Goal: Information Seeking & Learning: Check status

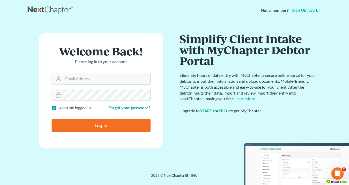
type input "[EMAIL_ADDRESS][DOMAIN_NAME]"
click at [99, 124] on input "Log In" at bounding box center [101, 125] width 99 height 13
type input "Thinking..."
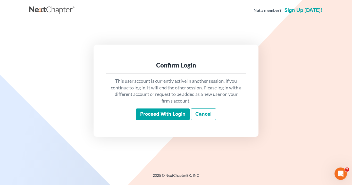
drag, startPoint x: 177, startPoint y: 116, endPoint x: 177, endPoint y: 109, distance: 6.7
click at [179, 115] on input "Proceed with login" at bounding box center [163, 115] width 54 height 12
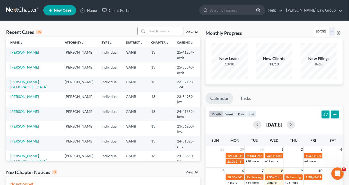
click at [151, 31] on input "search" at bounding box center [165, 30] width 36 height 7
drag, startPoint x: 152, startPoint y: 30, endPoint x: 161, endPoint y: 30, distance: 8.8
click at [155, 28] on input "search" at bounding box center [165, 30] width 36 height 7
click at [156, 30] on input "search" at bounding box center [165, 30] width 36 height 7
click at [152, 30] on input "search" at bounding box center [165, 30] width 36 height 7
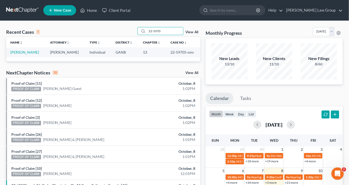
type input "22-5970"
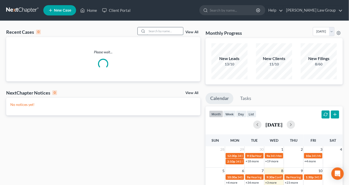
click at [181, 30] on input "search" at bounding box center [165, 30] width 36 height 7
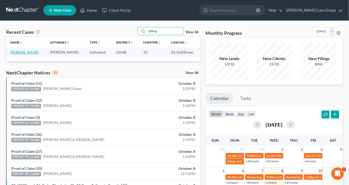
type input "billing"
click at [27, 52] on link "[PERSON_NAME]" at bounding box center [24, 52] width 29 height 4
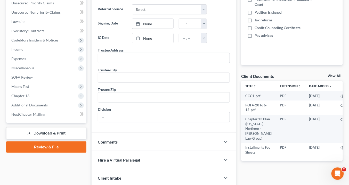
scroll to position [124, 0]
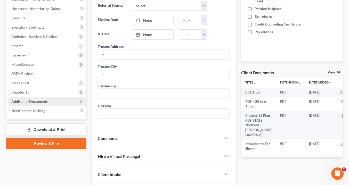
click at [36, 101] on span "Additional Documents" at bounding box center [29, 101] width 36 height 4
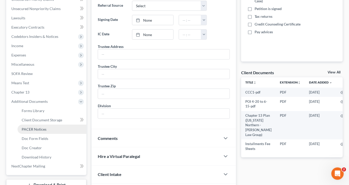
click at [40, 130] on span "PACER Notices" at bounding box center [34, 129] width 25 height 4
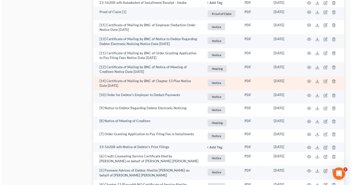
scroll to position [805, 0]
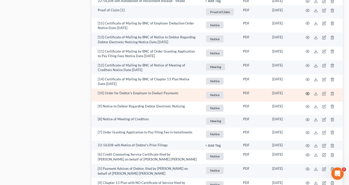
click at [308, 92] on icon "button" at bounding box center [308, 94] width 4 height 4
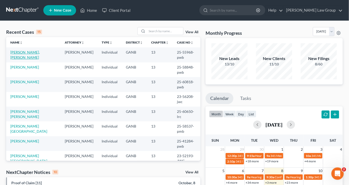
click at [25, 53] on link "Paul Pollard, Sheila" at bounding box center [24, 55] width 29 height 10
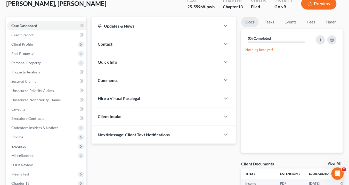
scroll to position [62, 0]
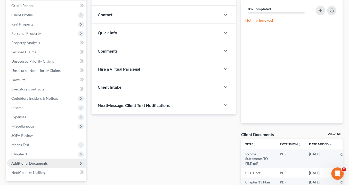
click at [54, 162] on span "Additional Documents" at bounding box center [46, 163] width 79 height 9
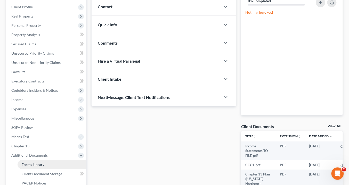
scroll to position [124, 0]
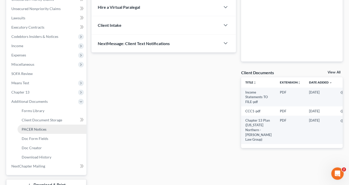
click at [44, 128] on span "PACER Notices" at bounding box center [34, 129] width 25 height 4
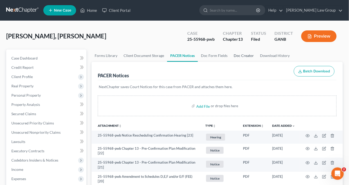
click at [240, 54] on link "Doc Creator" at bounding box center [244, 56] width 26 height 12
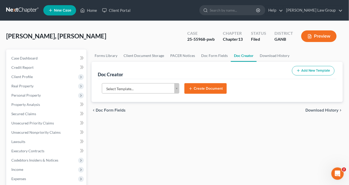
click at [175, 87] on body "Home New Case Client Portal Saedi Law Group info@saedilawgroup.com My Account S…" at bounding box center [174, 174] width 349 height 349
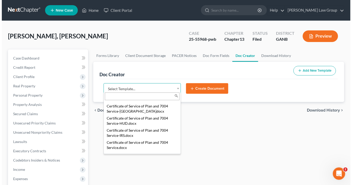
scroll to position [186, 0]
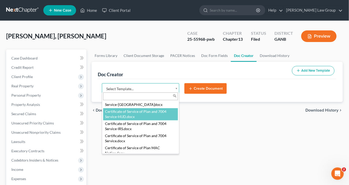
select select "111542"
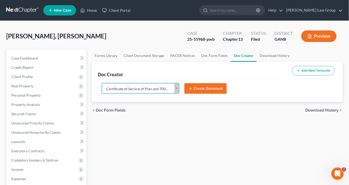
click at [208, 85] on button "Create Document" at bounding box center [205, 88] width 42 height 11
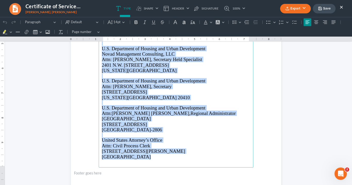
scroll to position [425, 0]
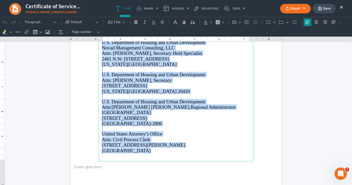
drag, startPoint x: 100, startPoint y: 100, endPoint x: 141, endPoint y: 112, distance: 42.7
click at [174, 149] on main "⁠⁠⁠⁠⁠⁠⁠ Pamela Bondi Attorney General of the United States U.S. Department of J…" at bounding box center [176, 50] width 155 height 223
copy main "⁠⁠⁠⁠⁠⁠⁠ Pamela Bondi Attorney General of the United States U.S. Department of J…"
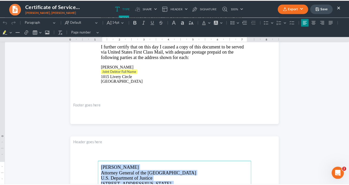
scroll to position [177, 0]
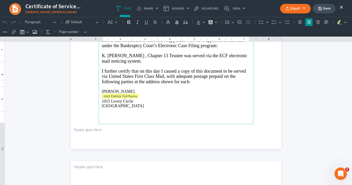
click at [342, 6] on button "×" at bounding box center [342, 7] width 4 height 6
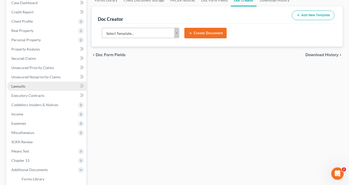
scroll to position [62, 0]
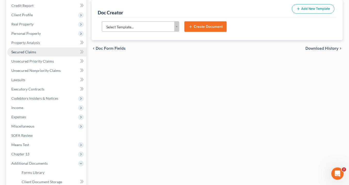
click at [32, 51] on span "Secured Claims" at bounding box center [23, 52] width 25 height 4
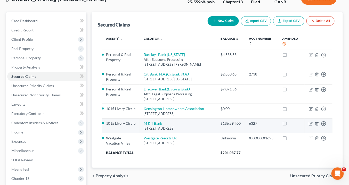
scroll to position [41, 0]
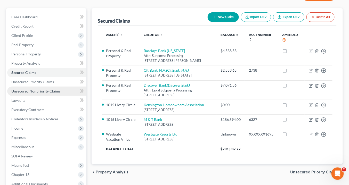
click at [42, 91] on span "Unsecured Nonpriority Claims" at bounding box center [35, 91] width 49 height 4
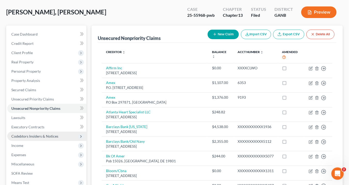
scroll to position [41, 0]
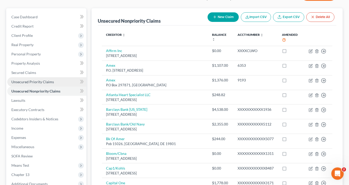
click at [36, 82] on span "Unsecured Priority Claims" at bounding box center [32, 82] width 43 height 4
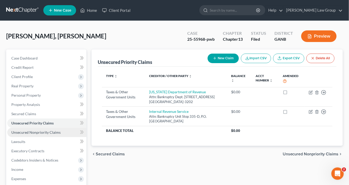
click at [26, 132] on span "Unsecured Nonpriority Claims" at bounding box center [35, 132] width 49 height 4
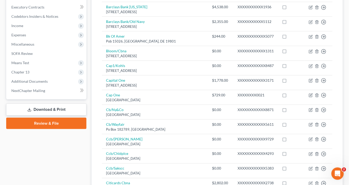
scroll to position [103, 0]
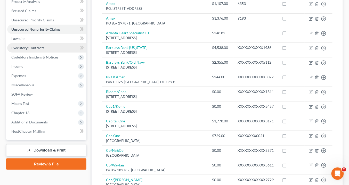
click at [33, 47] on span "Executory Contracts" at bounding box center [27, 48] width 33 height 4
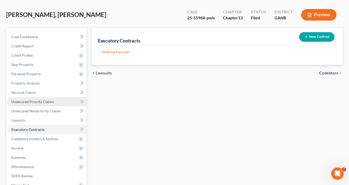
scroll to position [41, 0]
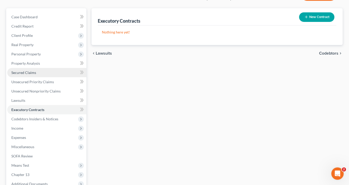
click at [23, 71] on span "Secured Claims" at bounding box center [23, 72] width 25 height 4
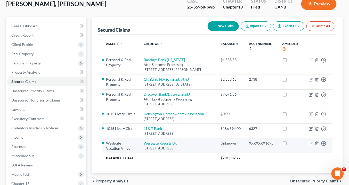
scroll to position [41, 0]
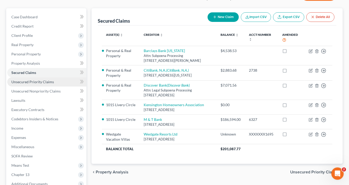
click at [33, 81] on span "Unsecured Priority Claims" at bounding box center [32, 82] width 43 height 4
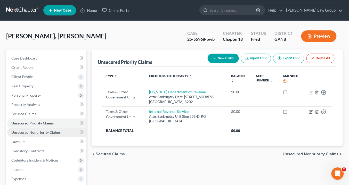
click at [31, 133] on span "Unsecured Nonpriority Claims" at bounding box center [35, 132] width 49 height 4
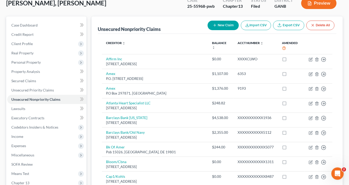
scroll to position [25, 0]
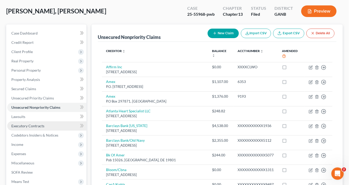
click at [28, 125] on span "Executory Contracts" at bounding box center [27, 126] width 33 height 4
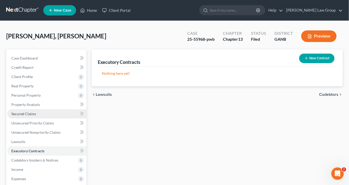
click at [28, 112] on span "Secured Claims" at bounding box center [23, 114] width 25 height 4
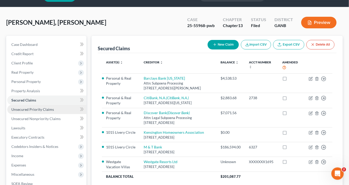
scroll to position [41, 0]
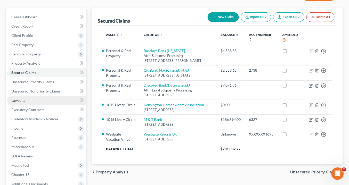
click at [26, 99] on link "Lawsuits" at bounding box center [46, 100] width 79 height 9
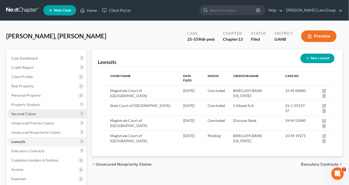
click at [25, 113] on span "Secured Claims" at bounding box center [23, 114] width 25 height 4
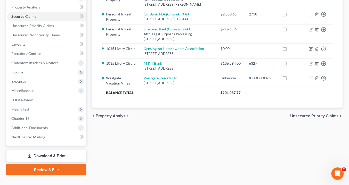
scroll to position [107, 0]
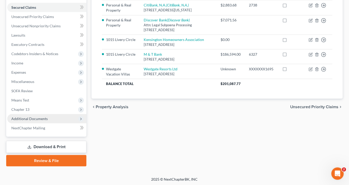
click at [34, 120] on span "Additional Documents" at bounding box center [29, 119] width 36 height 4
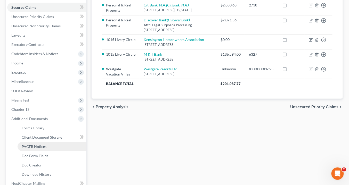
click at [44, 146] on span "PACER Notices" at bounding box center [34, 146] width 25 height 4
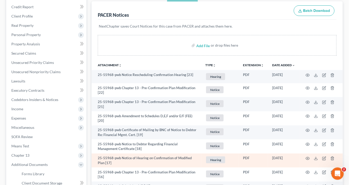
scroll to position [83, 0]
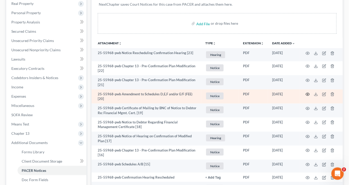
click at [307, 92] on icon "button" at bounding box center [308, 94] width 4 height 4
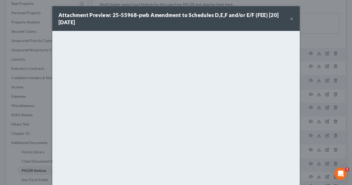
click at [291, 18] on button "×" at bounding box center [292, 18] width 4 height 6
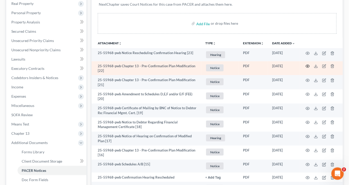
click at [307, 65] on icon "button" at bounding box center [308, 66] width 4 height 4
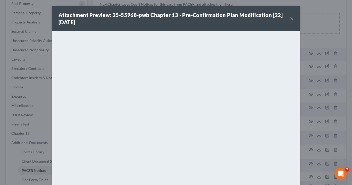
click at [291, 18] on button "×" at bounding box center [292, 18] width 4 height 6
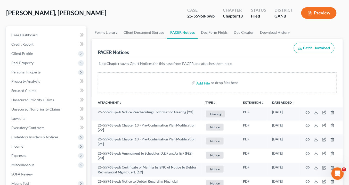
scroll to position [0, 0]
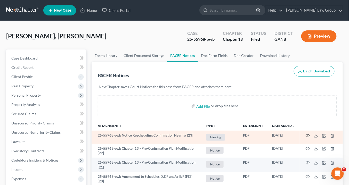
click at [308, 134] on icon "button" at bounding box center [308, 136] width 4 height 4
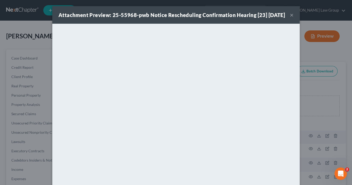
click at [291, 18] on button "×" at bounding box center [292, 15] width 4 height 6
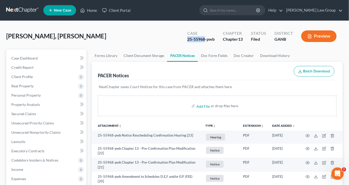
drag, startPoint x: 205, startPoint y: 39, endPoint x: 189, endPoint y: 39, distance: 16.5
click at [186, 39] on div "Case 25-55968-pwb" at bounding box center [201, 36] width 36 height 15
copy div "25-55968"
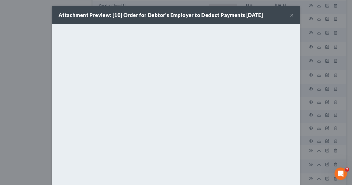
scroll to position [805, 0]
click at [291, 15] on button "×" at bounding box center [292, 15] width 4 height 6
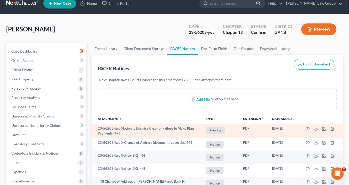
scroll to position [0, 0]
